Goal: Ask a question

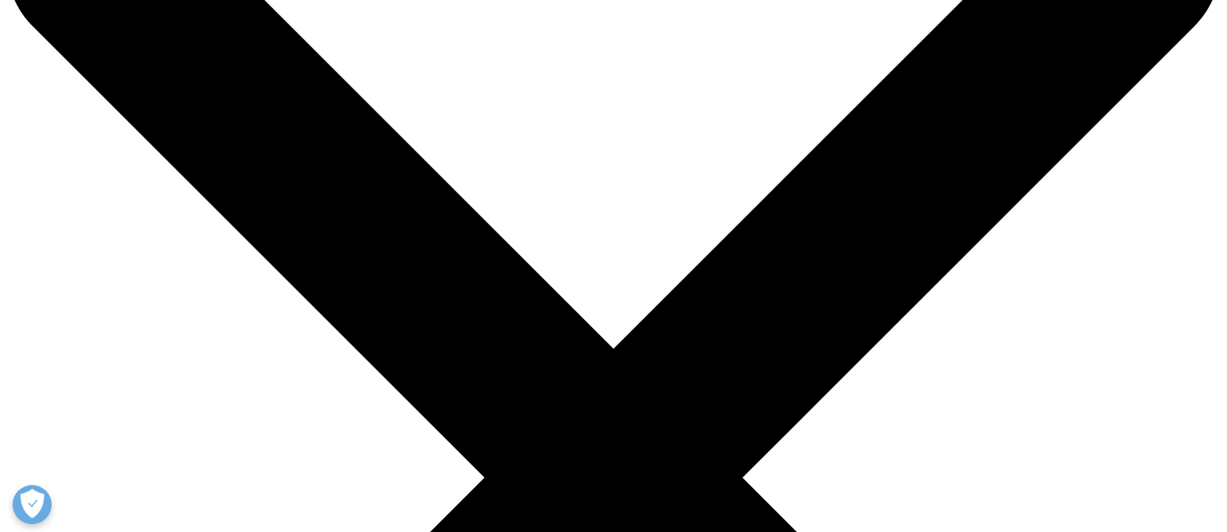
scroll to position [235, 0]
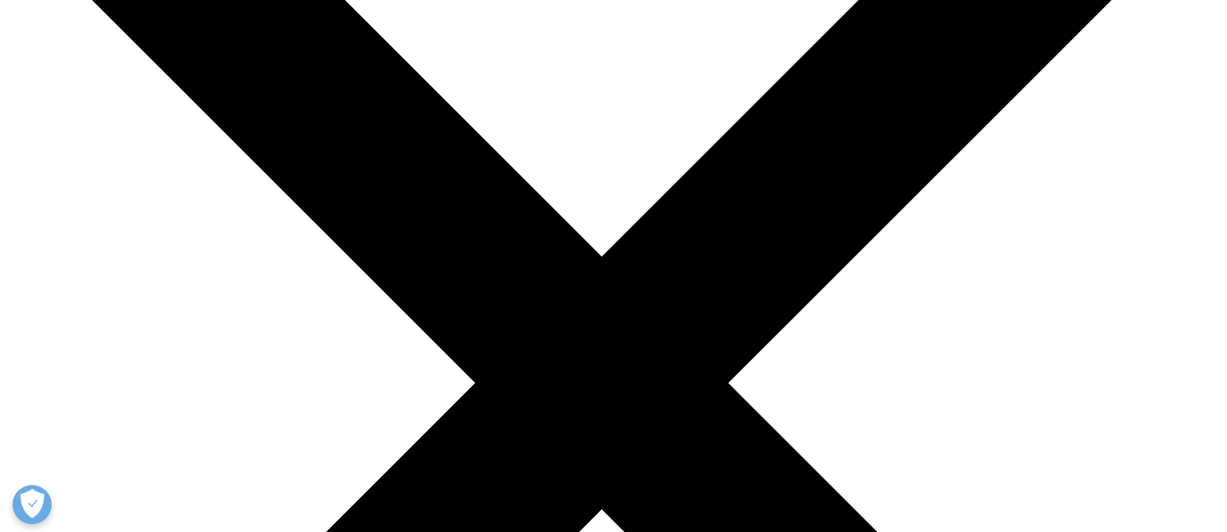
scroll to position [0, 0]
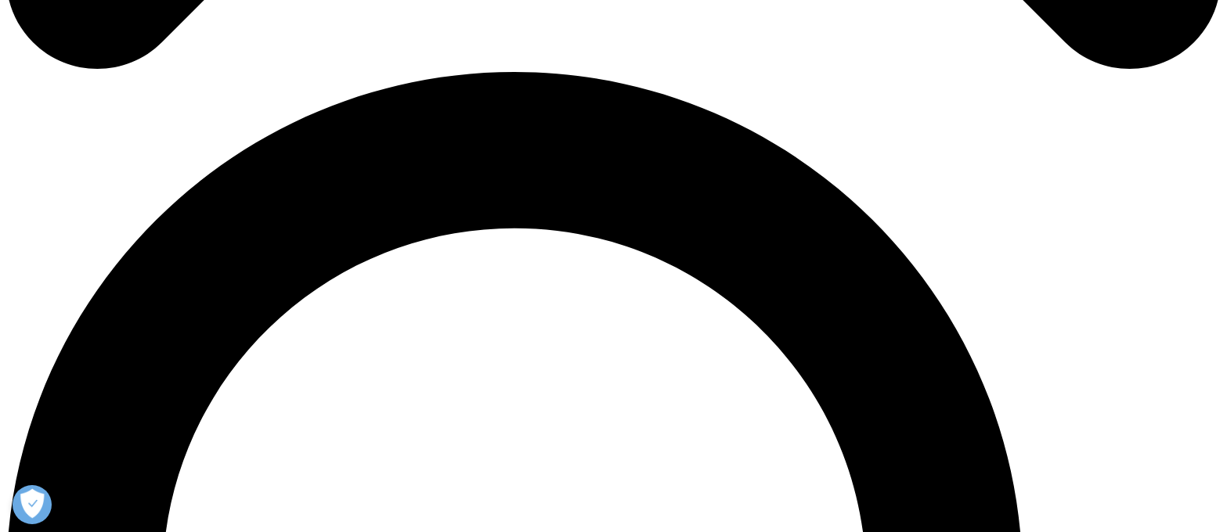
scroll to position [1175, 0]
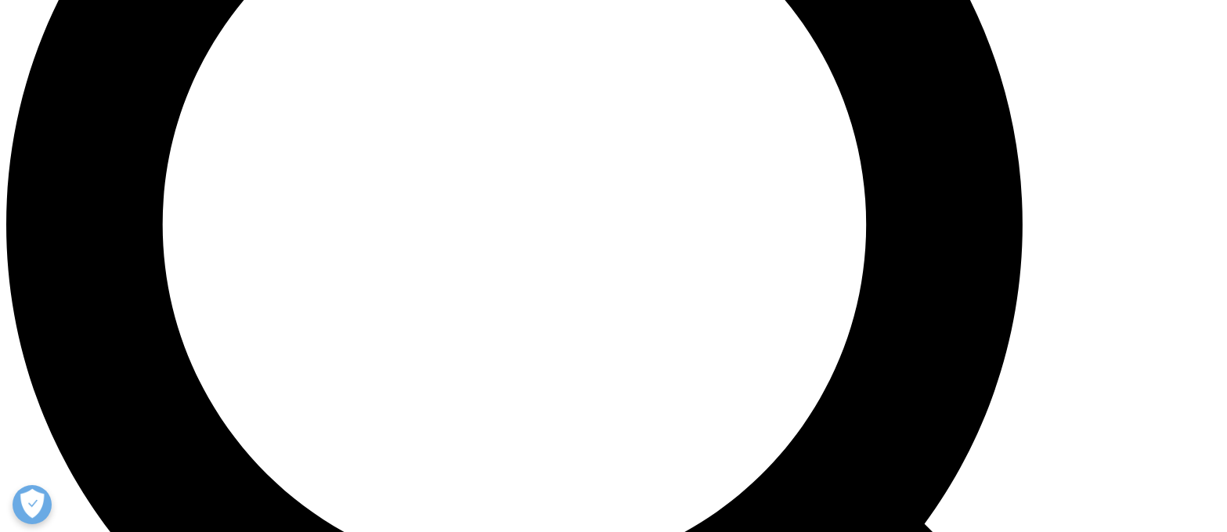
scroll to position [1543, 0]
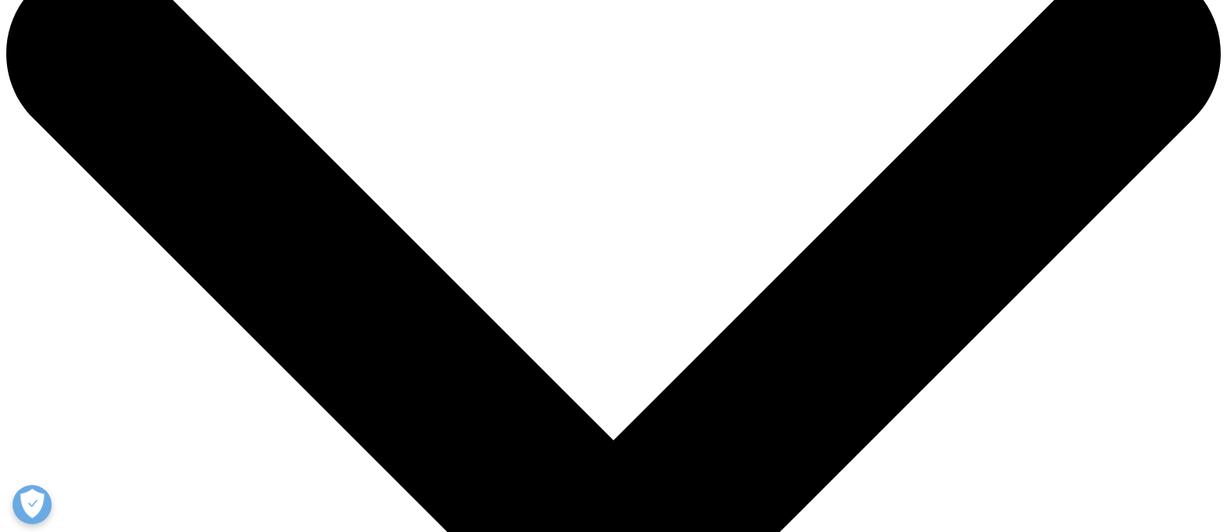
scroll to position [56, 0]
